Goal: Find specific page/section: Find specific page/section

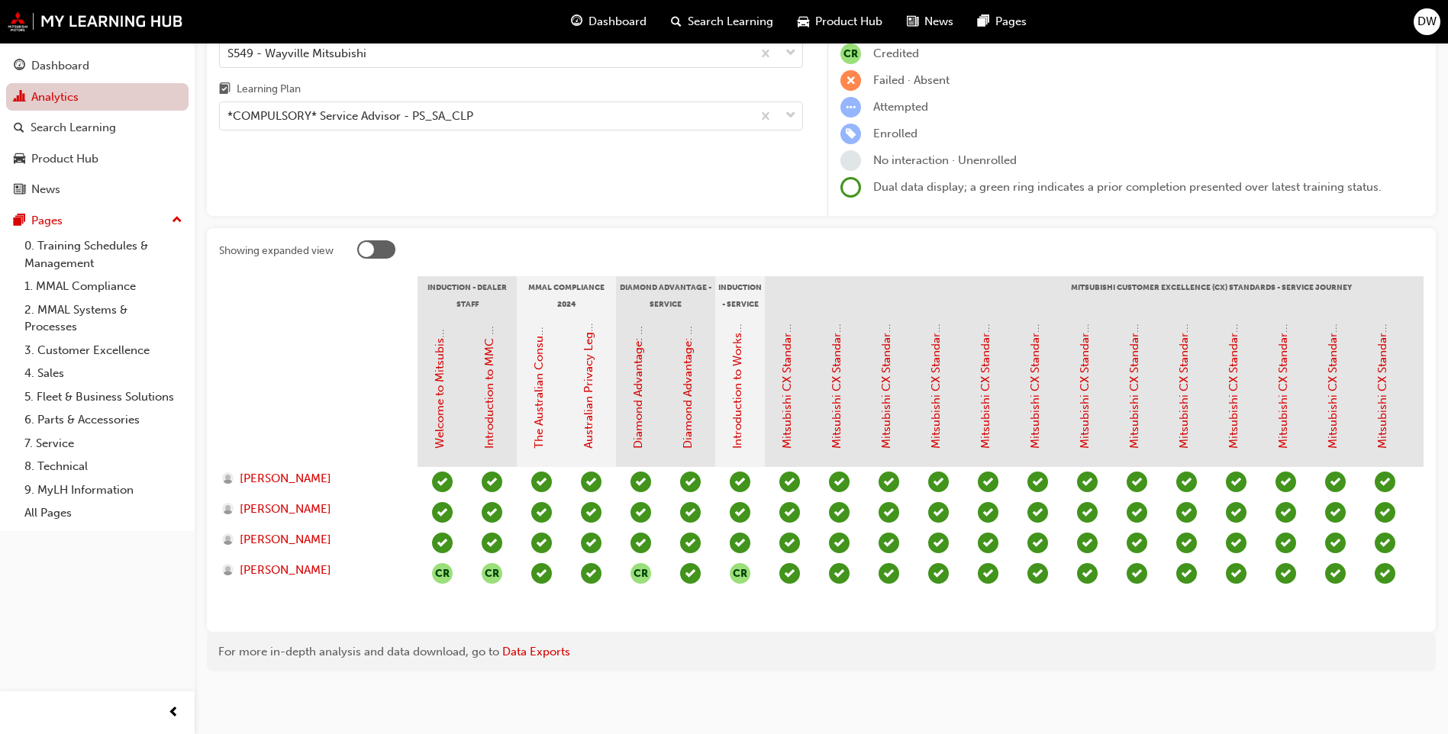
click at [61, 86] on link "Analytics" at bounding box center [97, 97] width 182 height 28
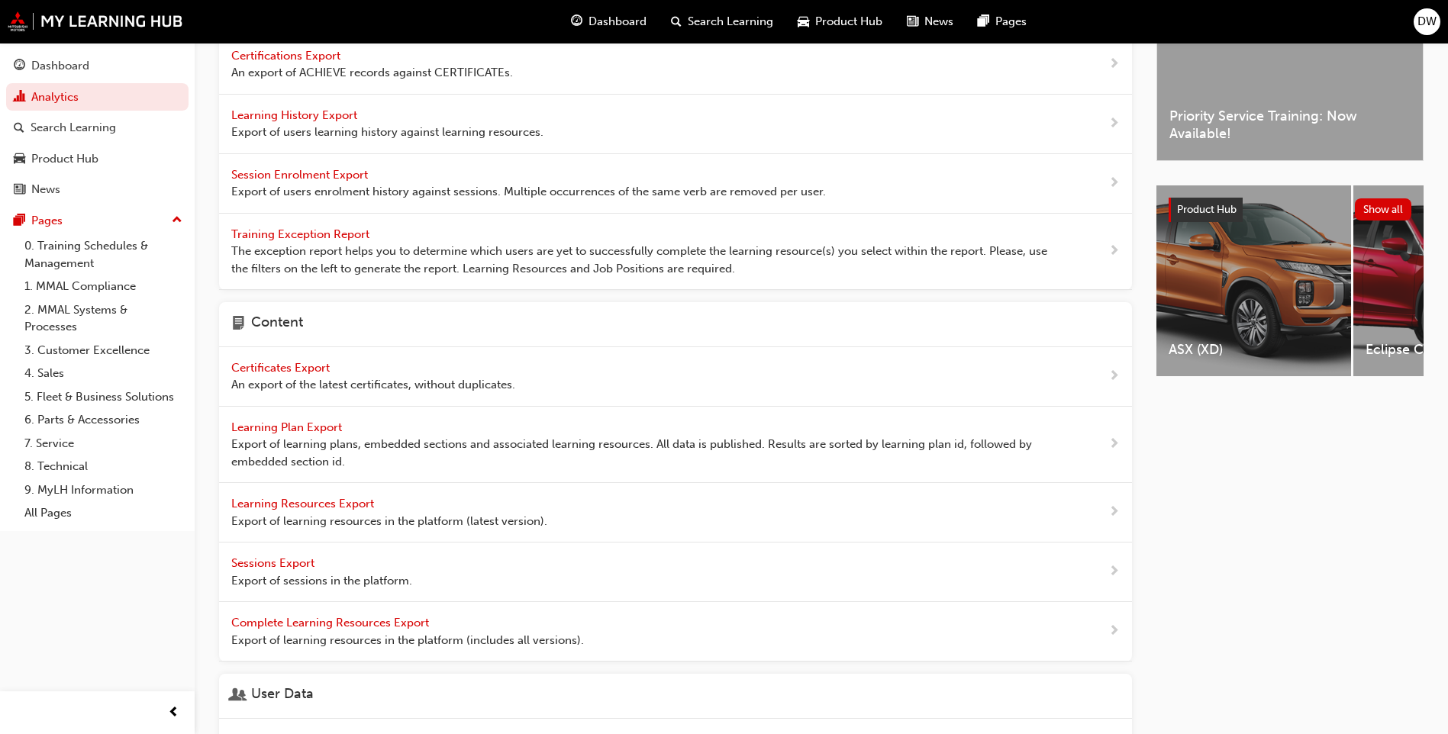
click at [343, 235] on span "Training Exception Report" at bounding box center [301, 234] width 141 height 14
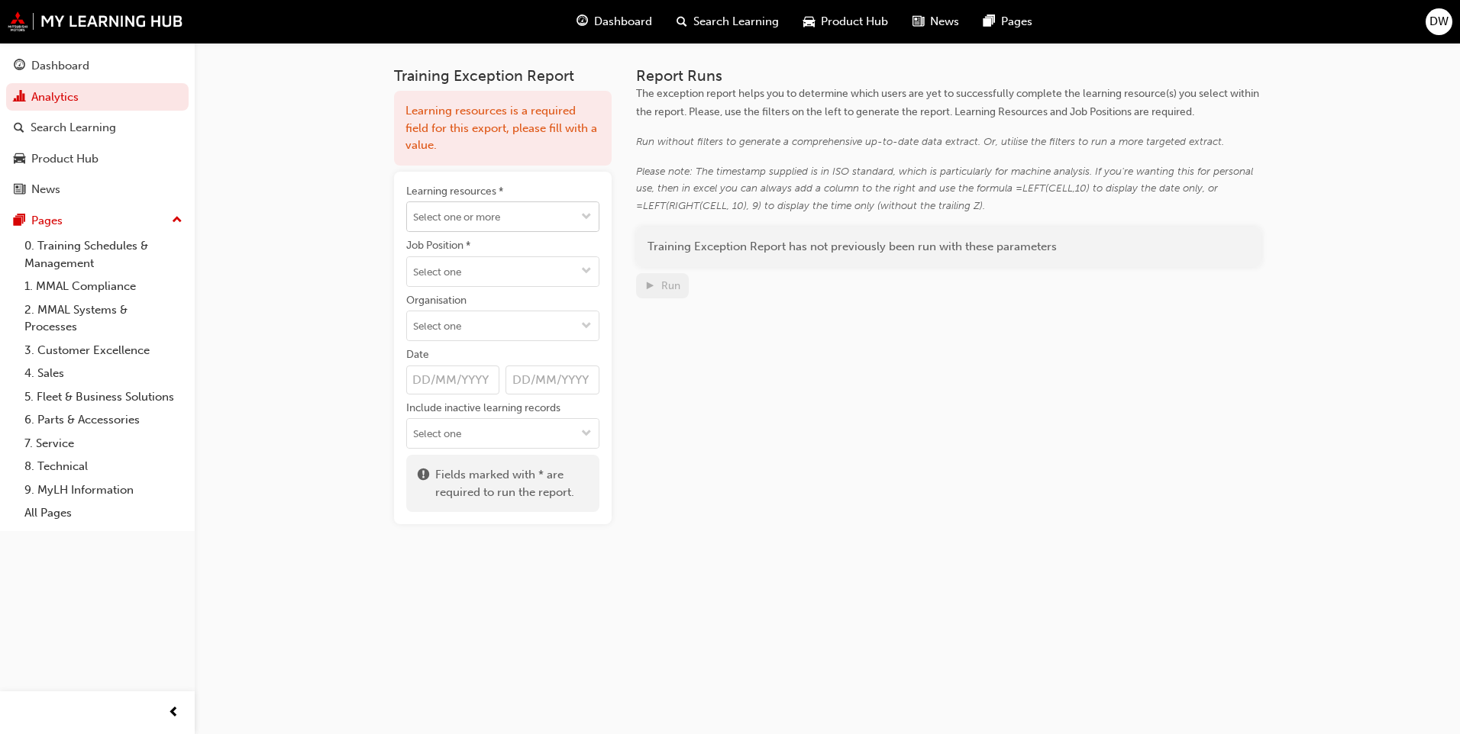
click at [479, 225] on input "Learning resources *" at bounding box center [503, 216] width 192 height 29
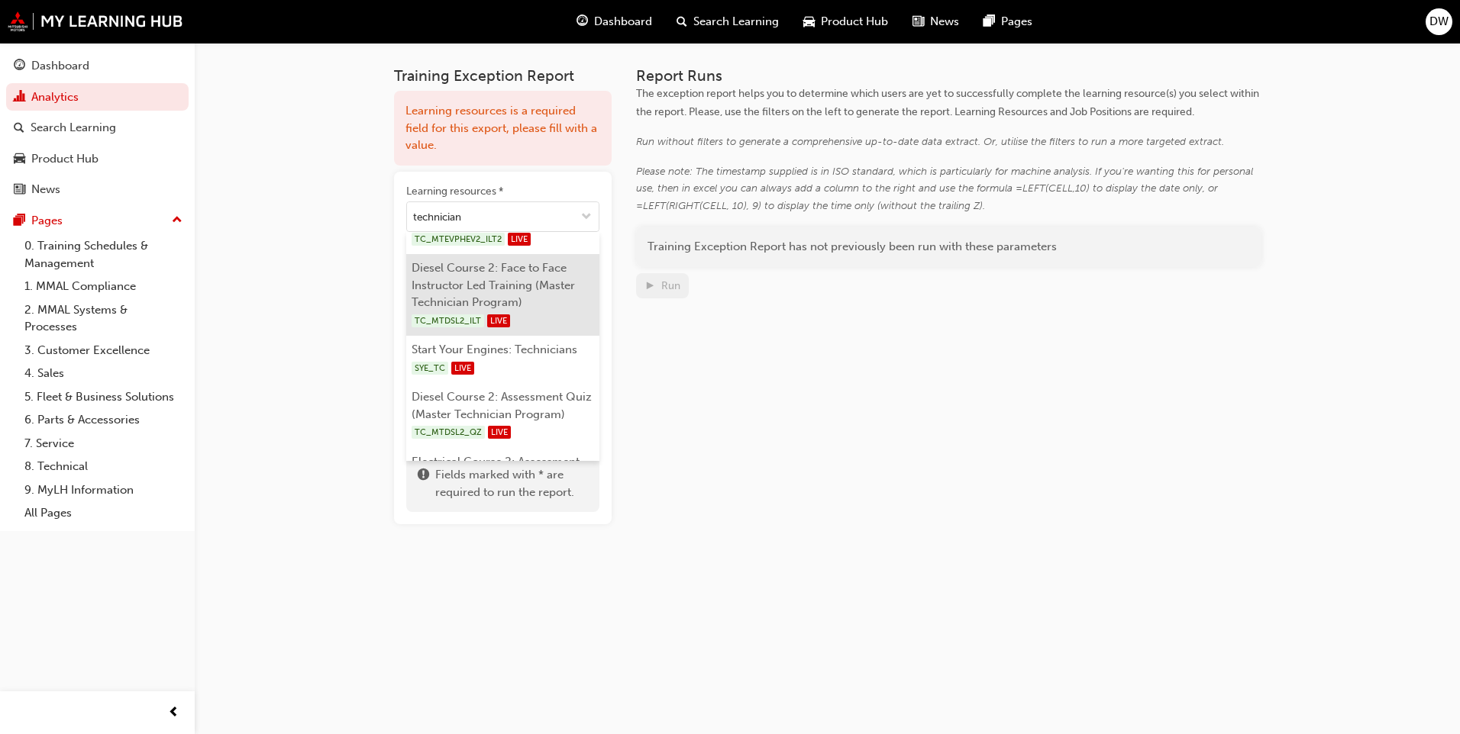
scroll to position [229, 0]
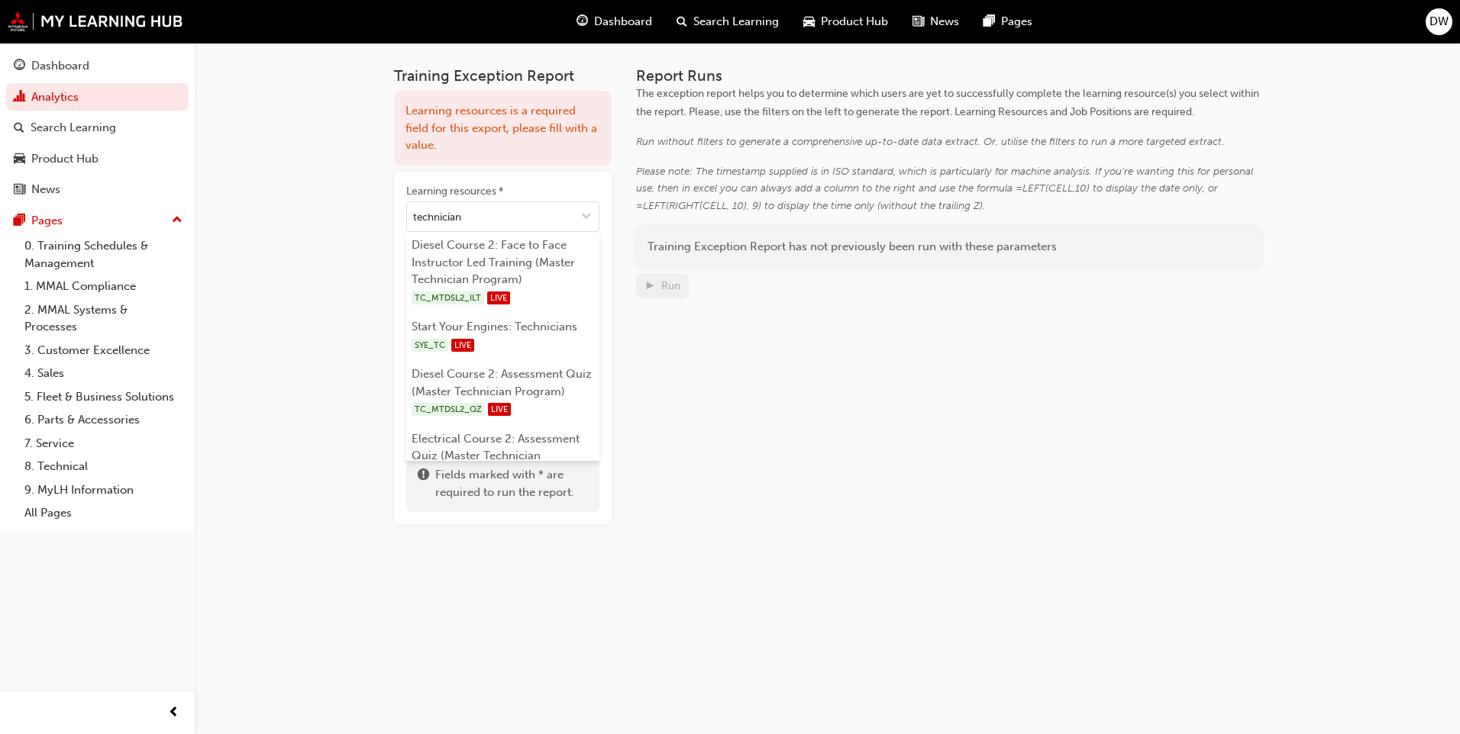
type input "technician"
click at [321, 206] on div "Training Exception Report Learning resources is a required field for this expor…" at bounding box center [730, 367] width 1460 height 734
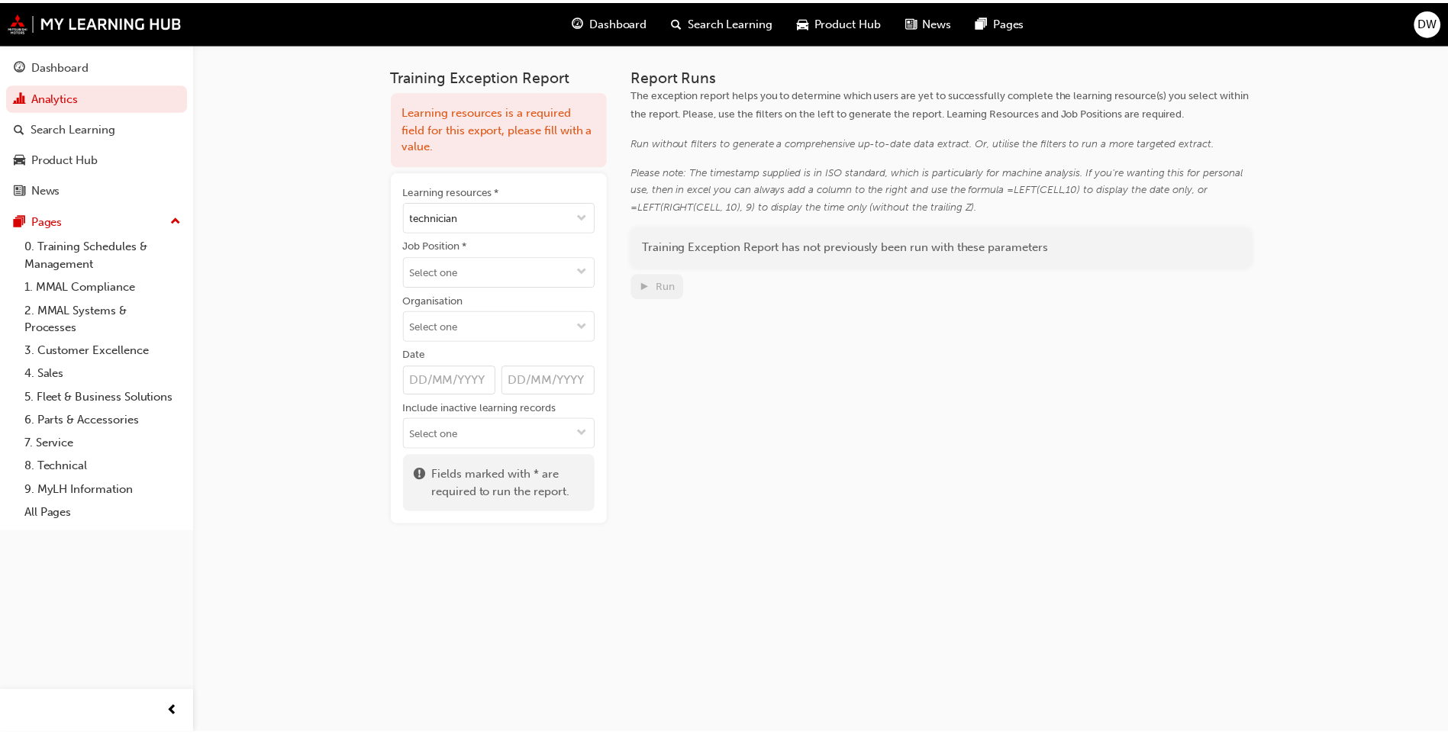
scroll to position [0, 0]
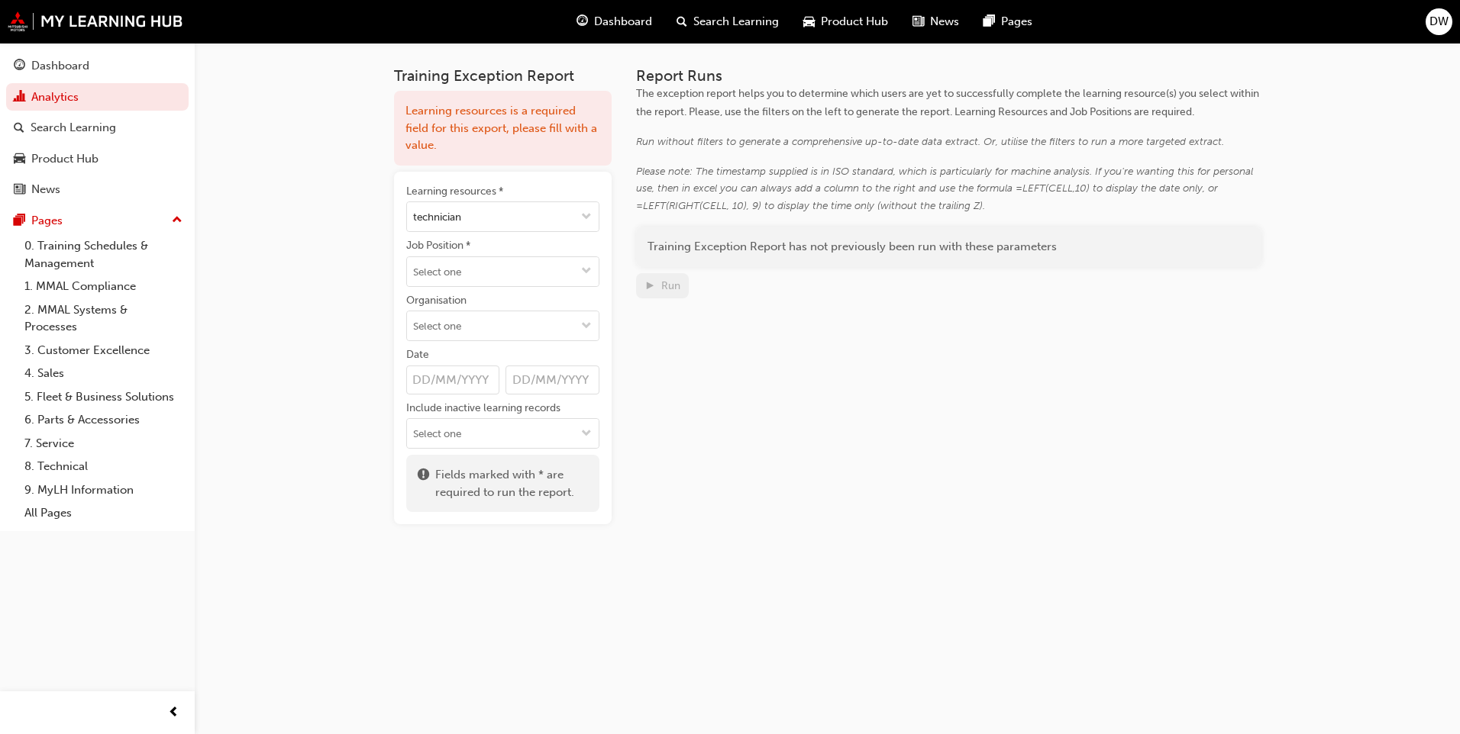
drag, startPoint x: 541, startPoint y: 221, endPoint x: 350, endPoint y: 221, distance: 190.8
click at [350, 221] on div "Training Exception Report Learning resources is a required field for this expor…" at bounding box center [730, 367] width 1460 height 734
click at [83, 253] on link "0. Training Schedules & Management" at bounding box center [103, 254] width 170 height 40
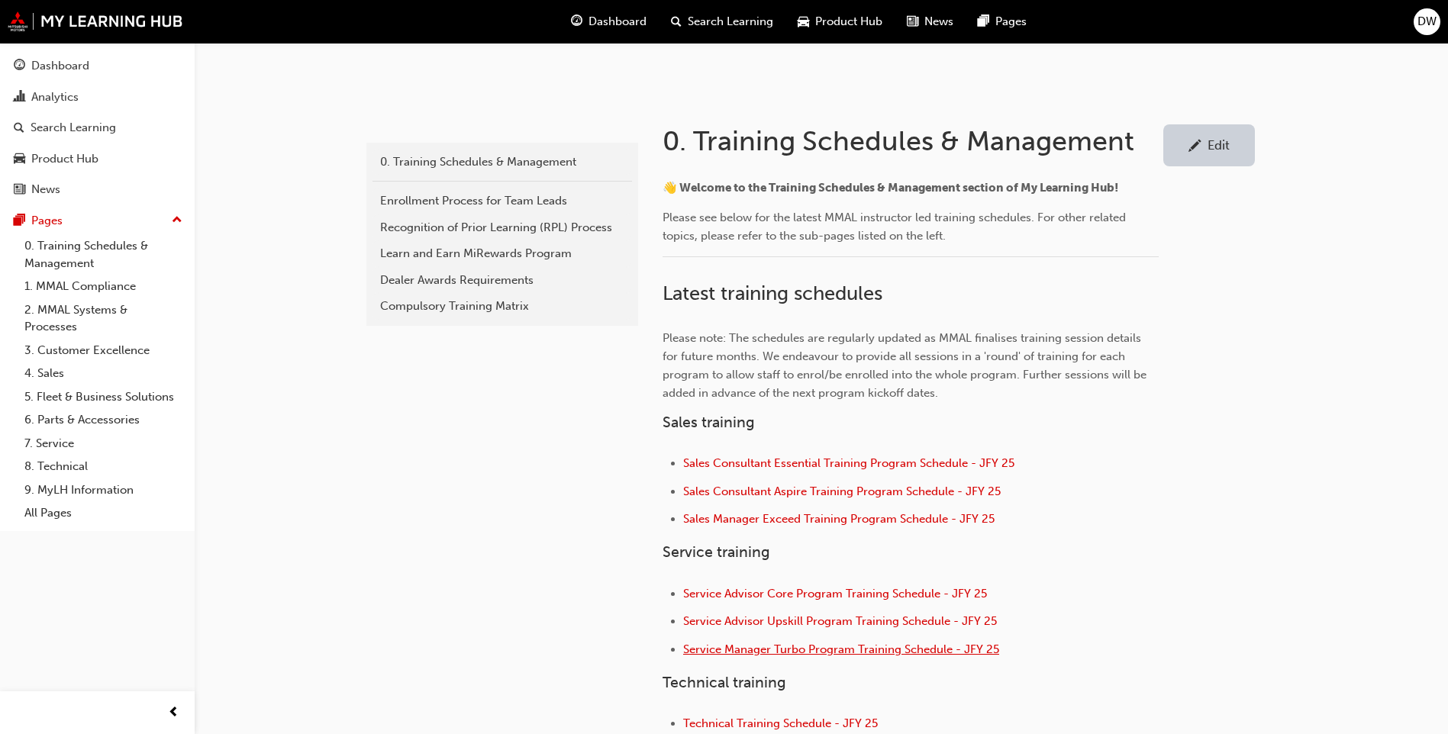
scroll to position [458, 0]
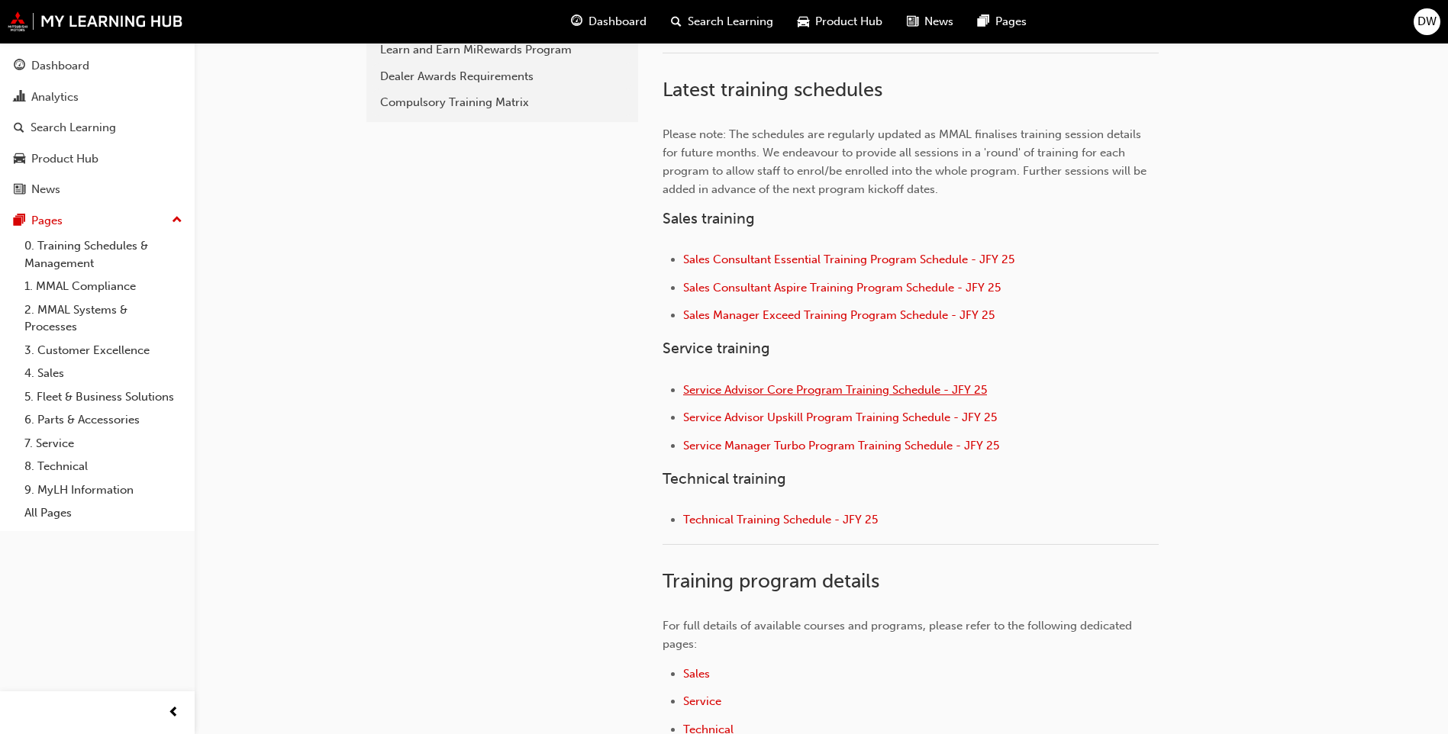
click at [831, 389] on span "Service Advisor Core Program Training Schedule - JFY 25" at bounding box center [835, 390] width 304 height 14
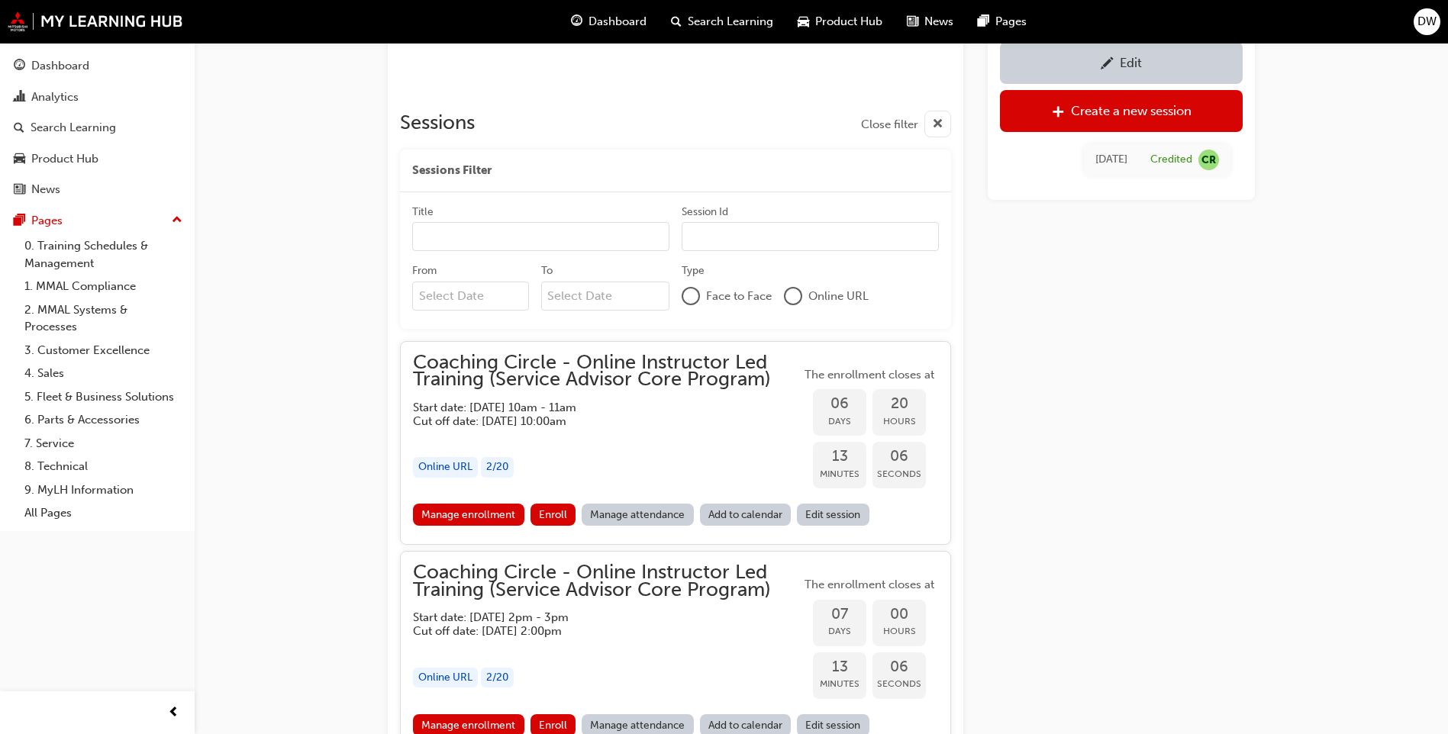
scroll to position [1082, 0]
